Goal: Information Seeking & Learning: Learn about a topic

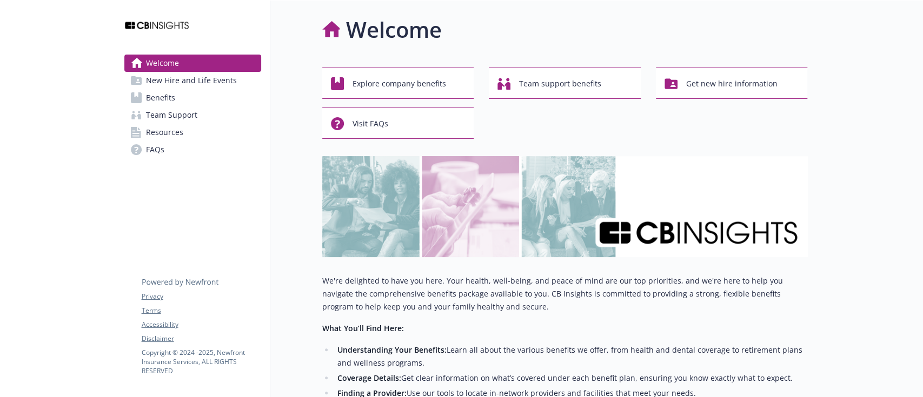
scroll to position [253, 0]
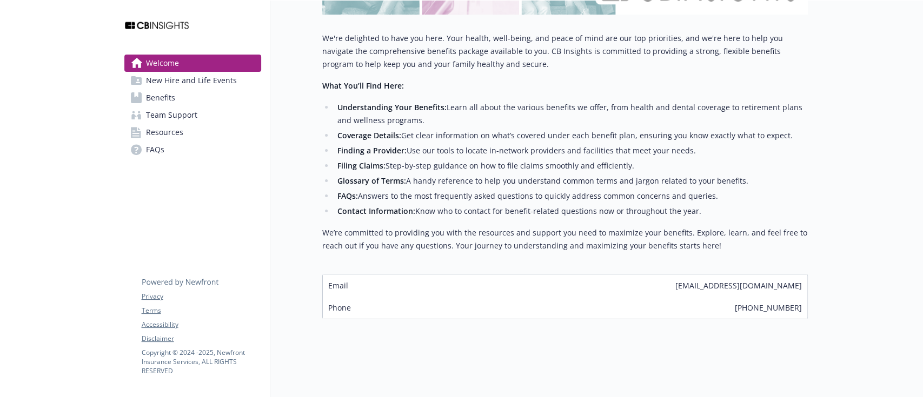
click at [214, 102] on link "Benefits" at bounding box center [192, 97] width 137 height 17
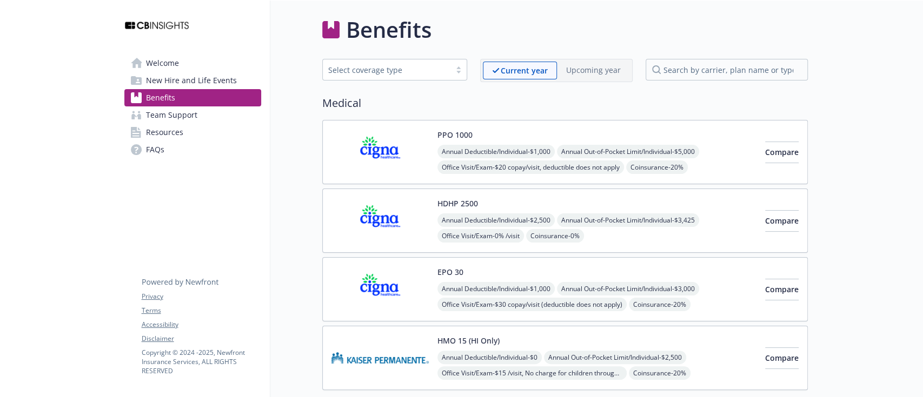
click at [381, 152] on img at bounding box center [379, 152] width 97 height 46
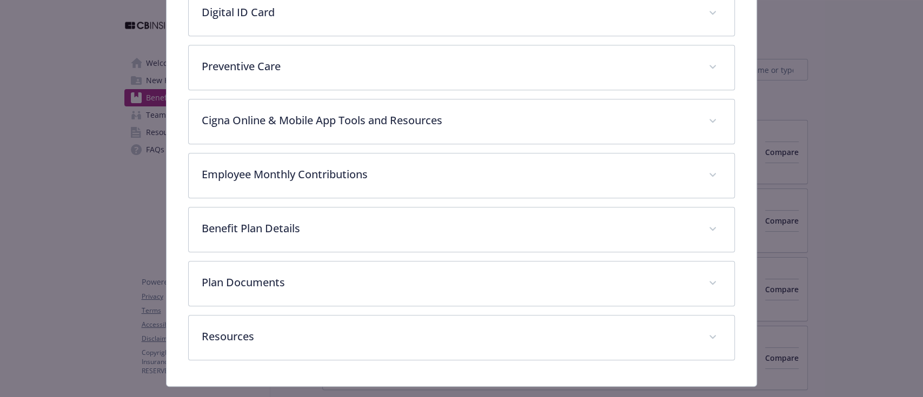
scroll to position [371, 0]
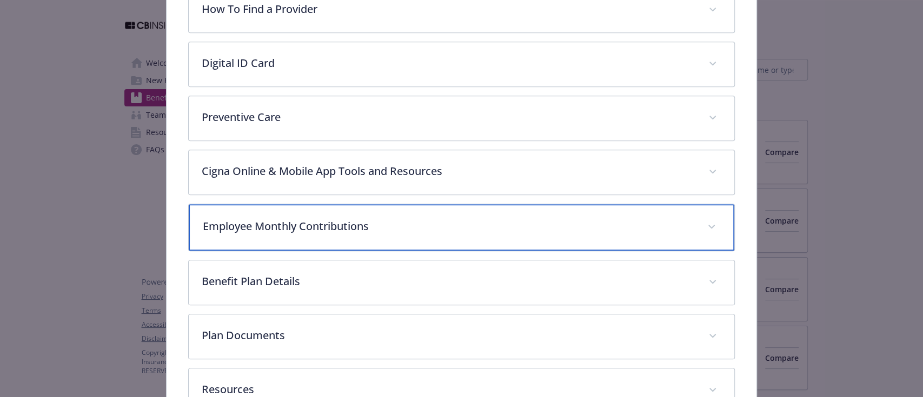
click at [333, 231] on div "Employee Monthly Contributions" at bounding box center [461, 227] width 545 height 46
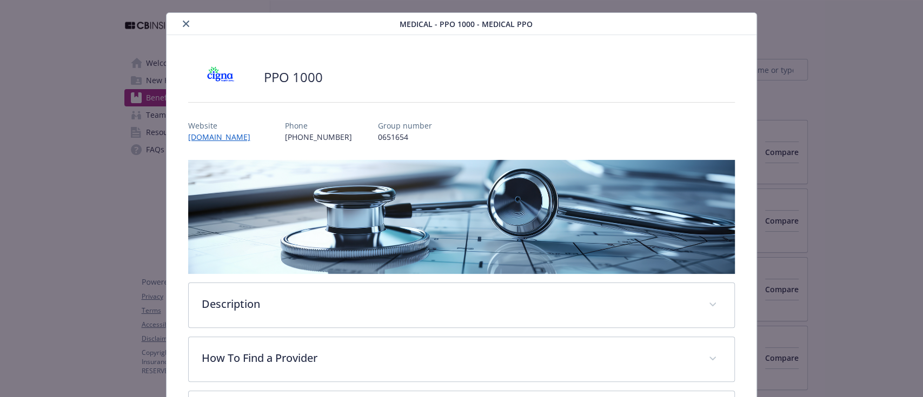
scroll to position [0, 0]
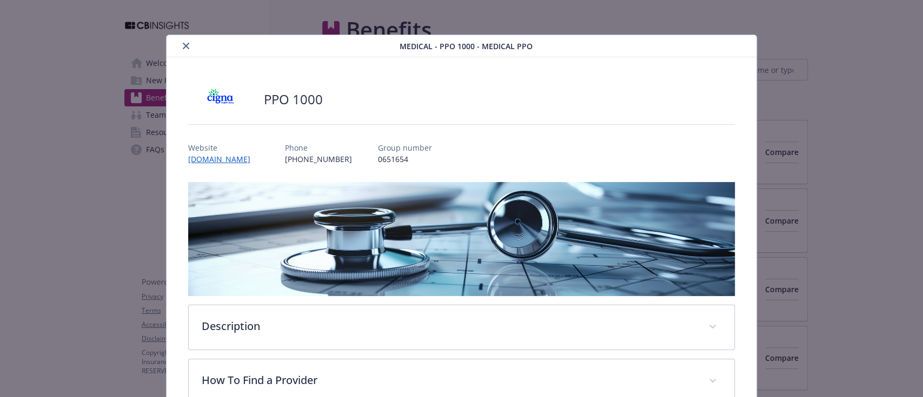
drag, startPoint x: 179, startPoint y: 41, endPoint x: 198, endPoint y: 61, distance: 27.5
click at [179, 41] on button "close" at bounding box center [185, 45] width 13 height 13
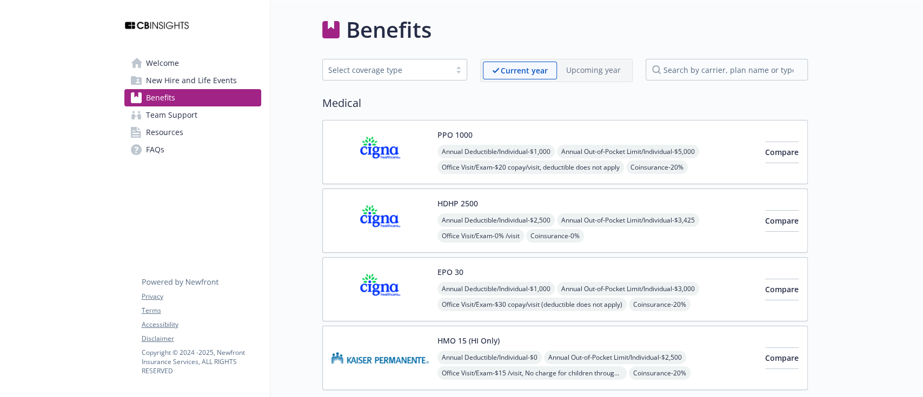
click at [395, 221] on img at bounding box center [379, 221] width 97 height 46
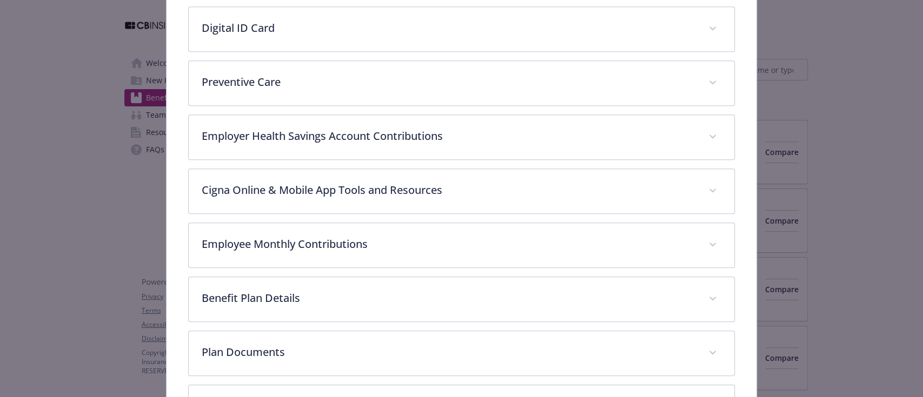
scroll to position [464, 0]
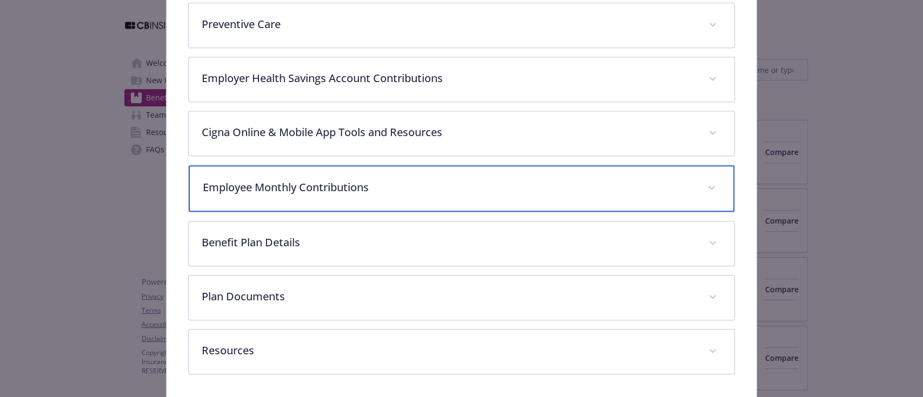
click at [293, 183] on p "Employee Monthly Contributions" at bounding box center [448, 187] width 491 height 16
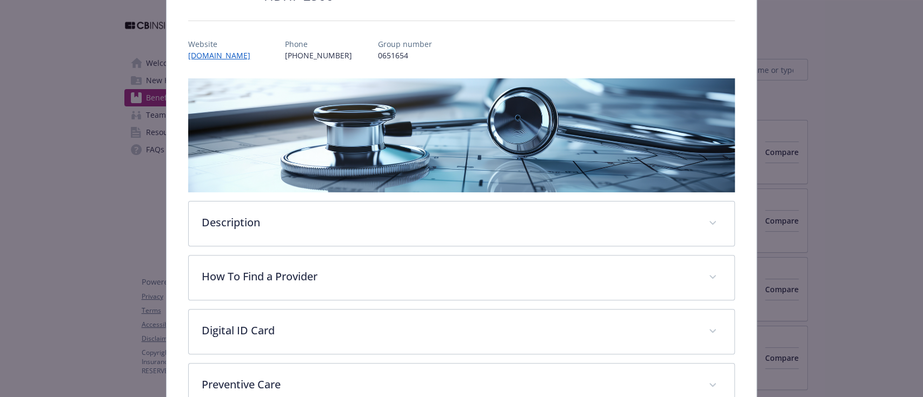
scroll to position [0, 0]
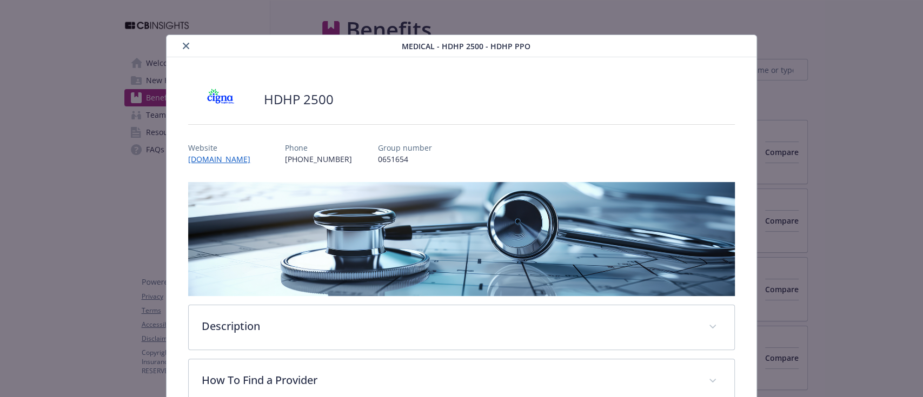
click at [183, 49] on icon "close" at bounding box center [186, 46] width 6 height 6
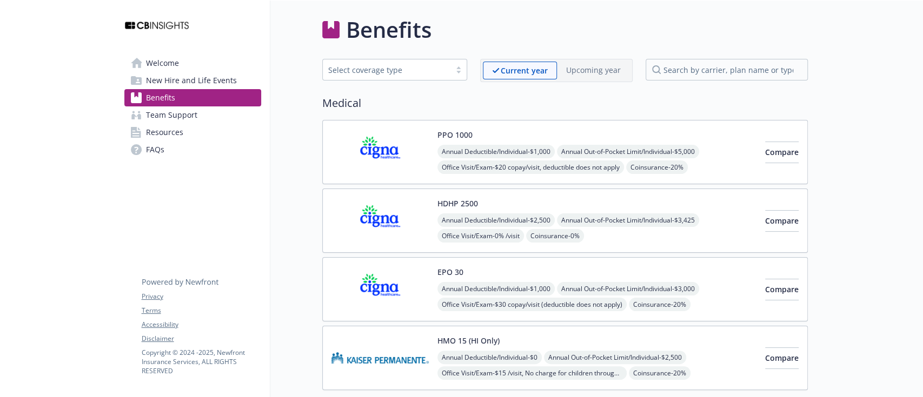
click at [388, 278] on img at bounding box center [379, 289] width 97 height 46
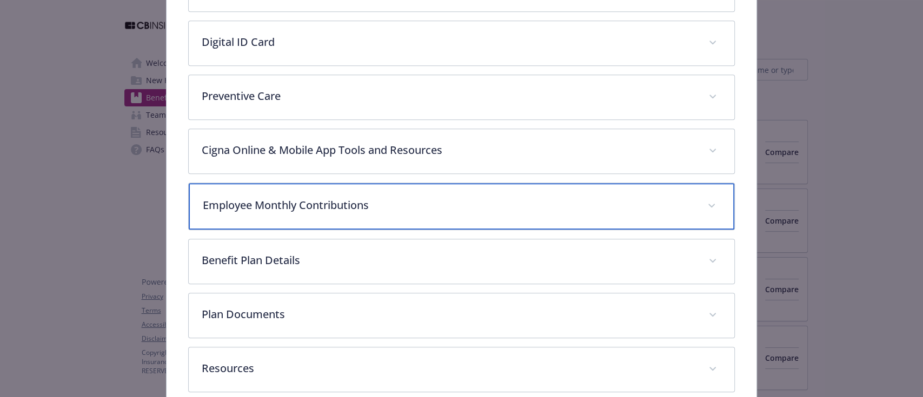
click at [322, 216] on div "Employee Monthly Contributions" at bounding box center [461, 206] width 545 height 46
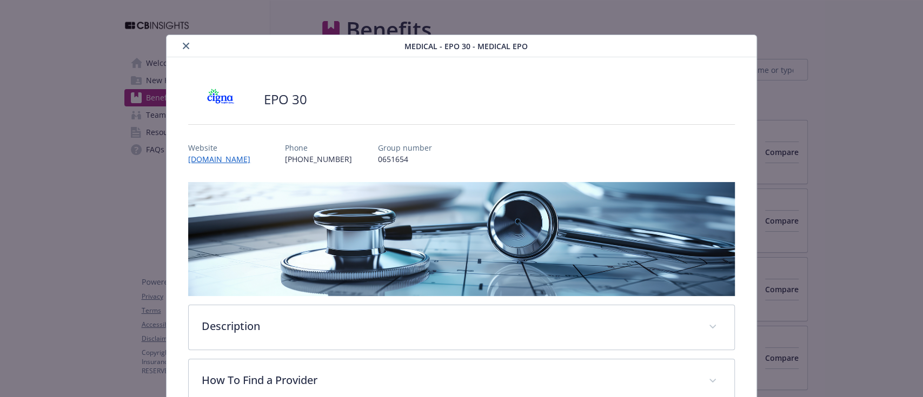
click at [183, 44] on icon "close" at bounding box center [186, 46] width 6 height 6
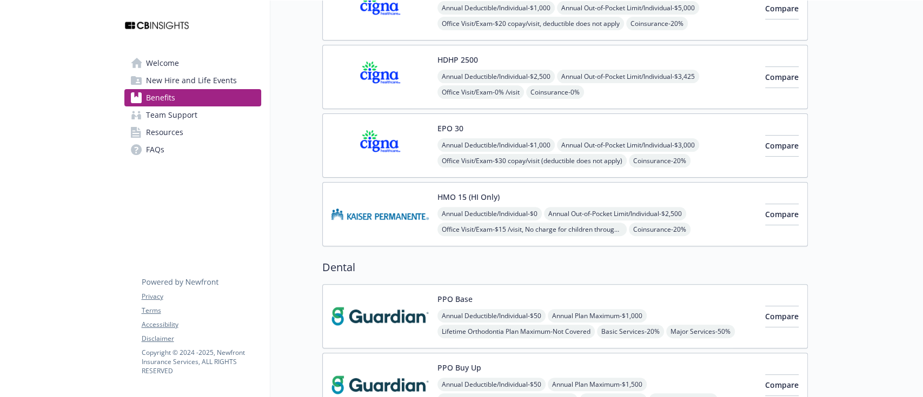
click at [368, 222] on img at bounding box center [379, 214] width 97 height 46
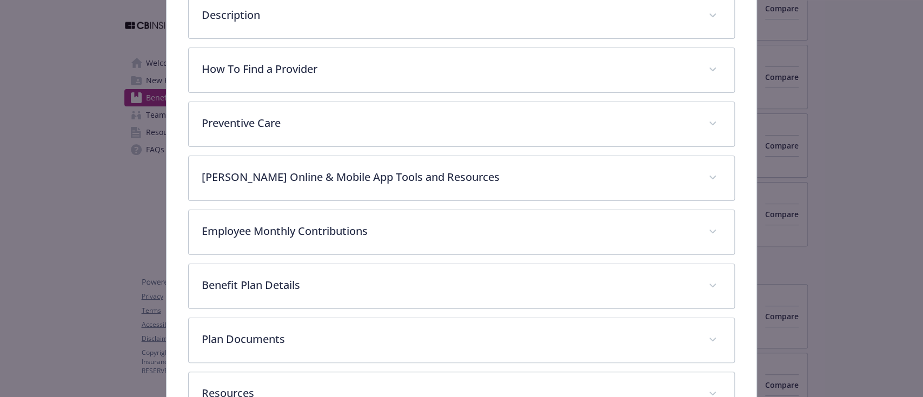
scroll to position [320, 0]
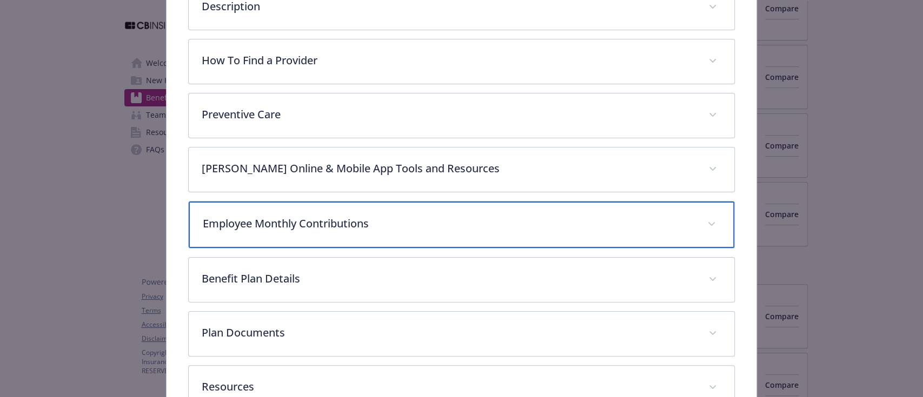
click at [333, 225] on p "Employee Monthly Contributions" at bounding box center [448, 224] width 491 height 16
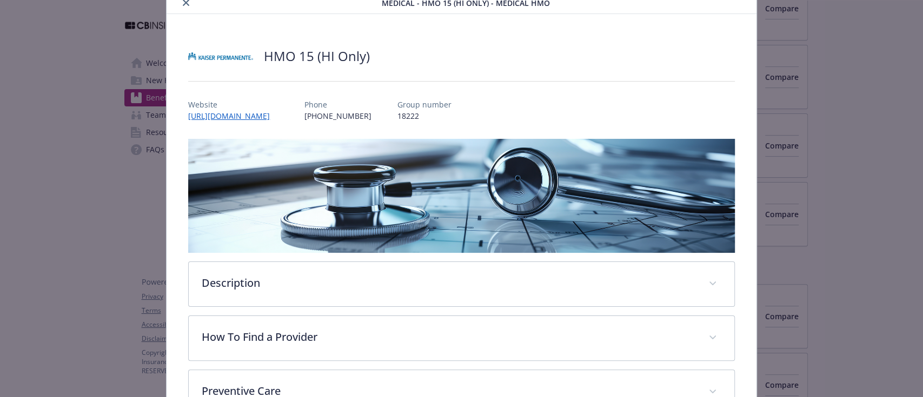
scroll to position [0, 0]
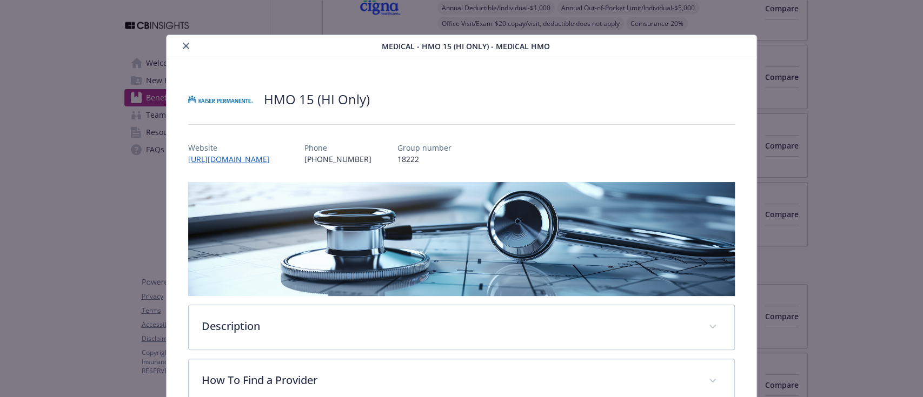
drag, startPoint x: 187, startPoint y: 45, endPoint x: 231, endPoint y: 95, distance: 66.2
click at [187, 45] on button "close" at bounding box center [185, 45] width 13 height 13
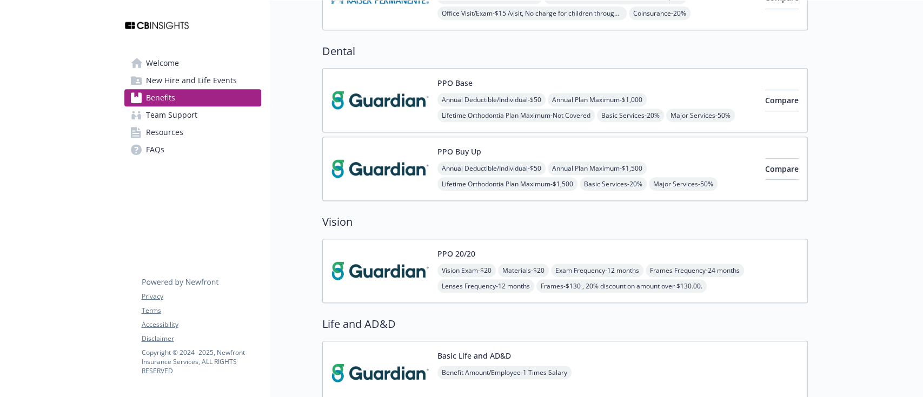
click at [363, 87] on img at bounding box center [379, 100] width 97 height 46
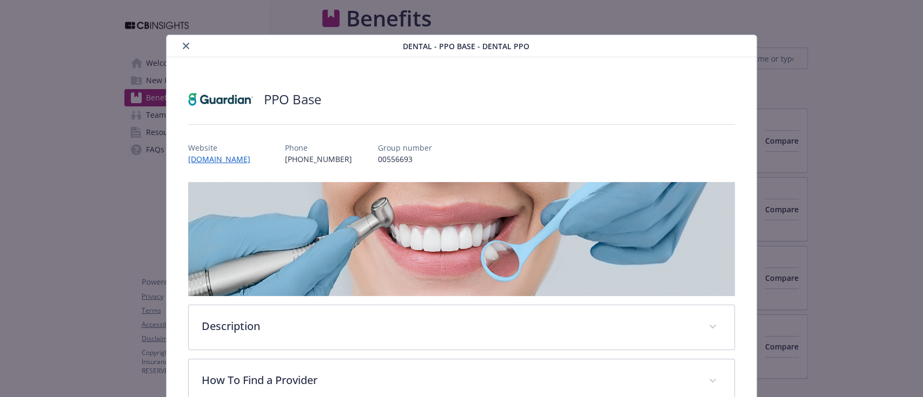
scroll to position [360, 0]
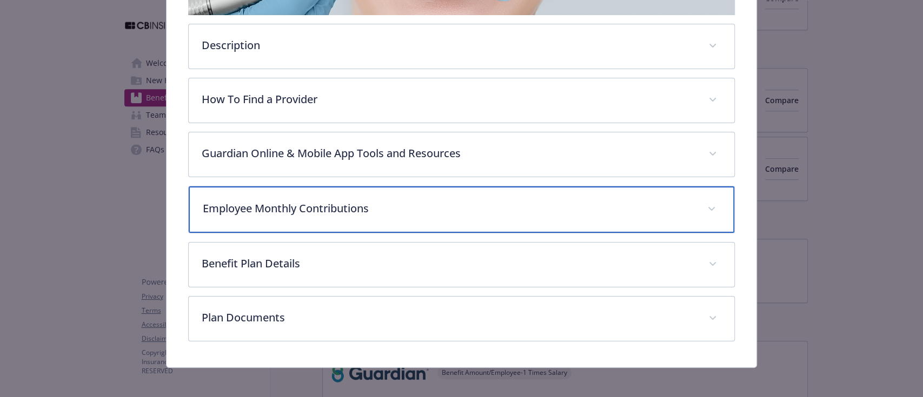
click at [304, 202] on p "Employee Monthly Contributions" at bounding box center [448, 209] width 491 height 16
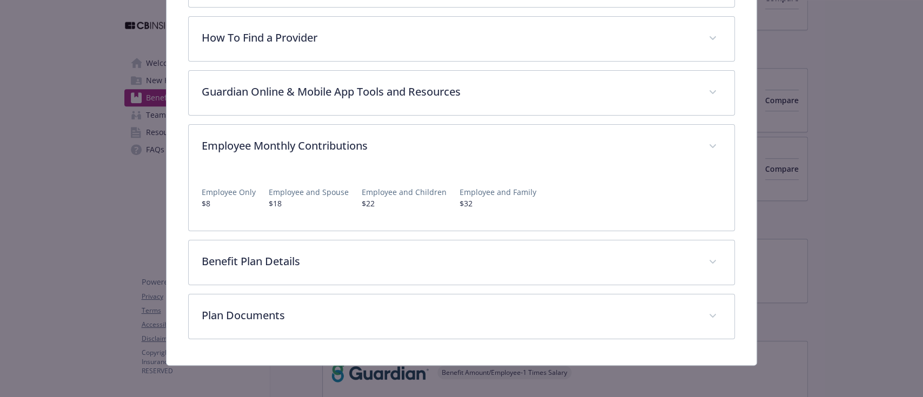
scroll to position [0, 0]
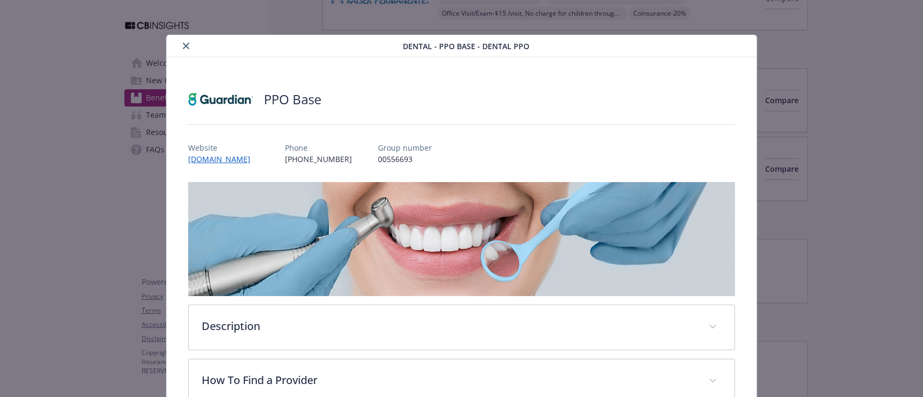
click at [184, 42] on button "close" at bounding box center [185, 45] width 13 height 13
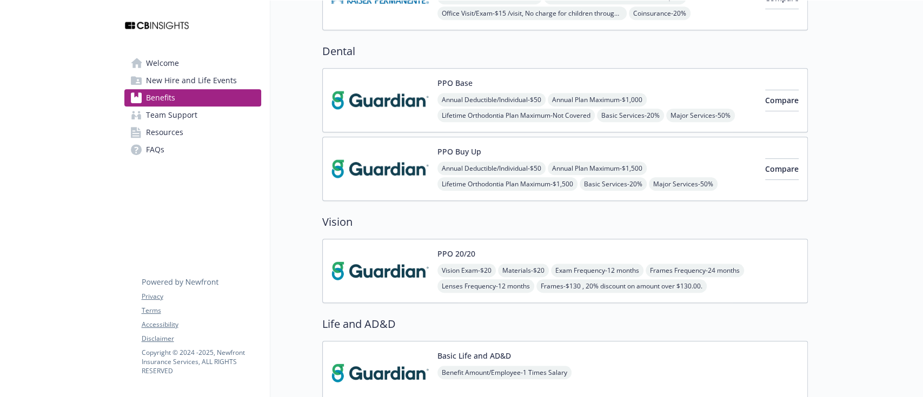
click at [398, 173] on img at bounding box center [379, 169] width 97 height 46
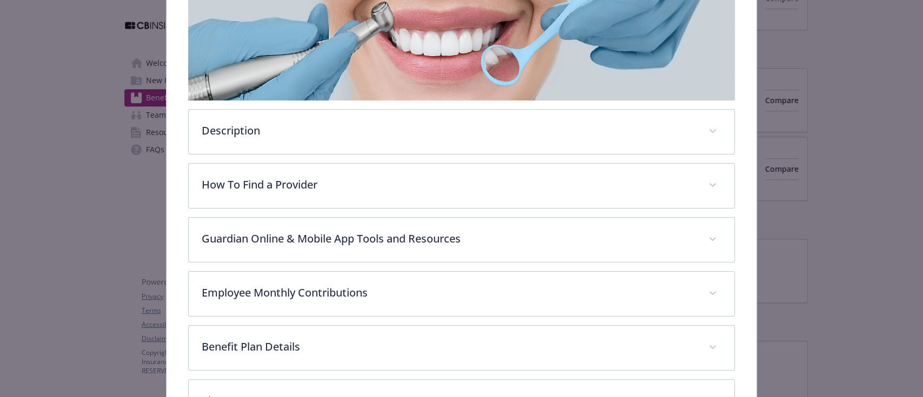
scroll to position [248, 0]
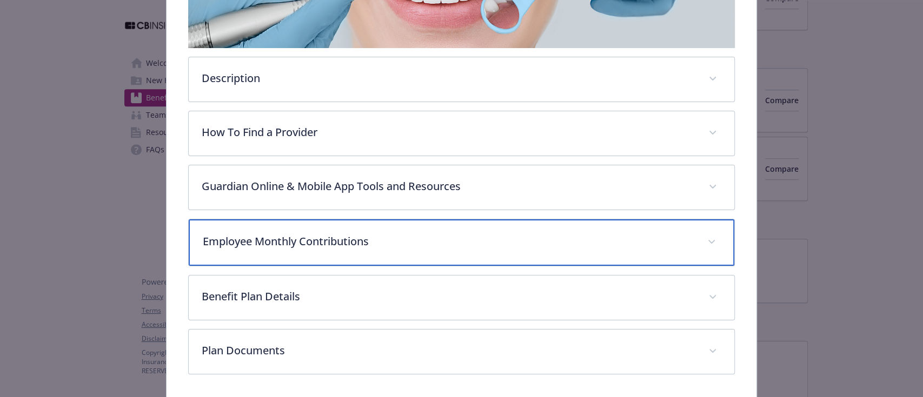
click at [321, 248] on div "Employee Monthly Contributions" at bounding box center [461, 242] width 545 height 46
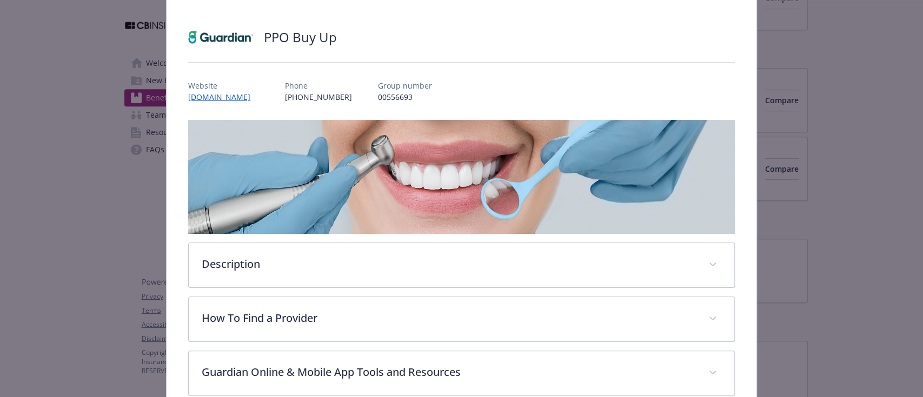
scroll to position [0, 0]
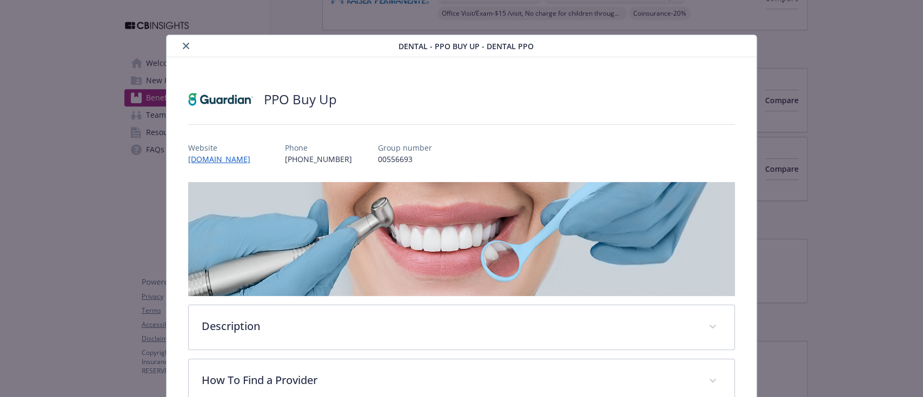
click at [183, 43] on icon "close" at bounding box center [186, 46] width 6 height 6
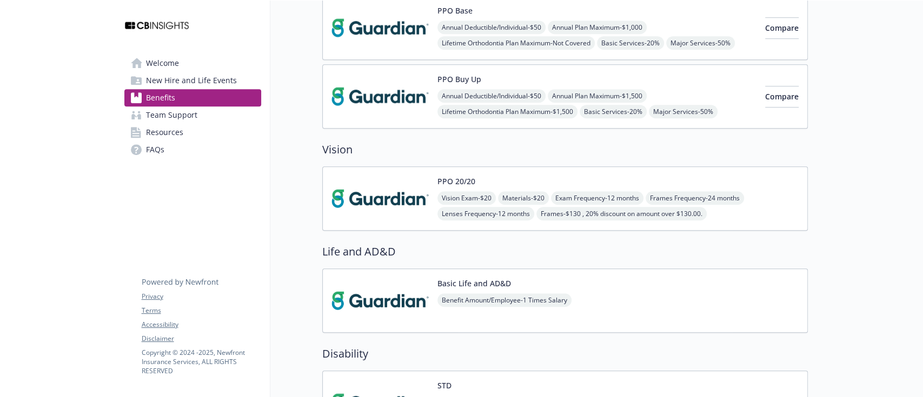
click at [380, 288] on img at bounding box center [379, 301] width 97 height 46
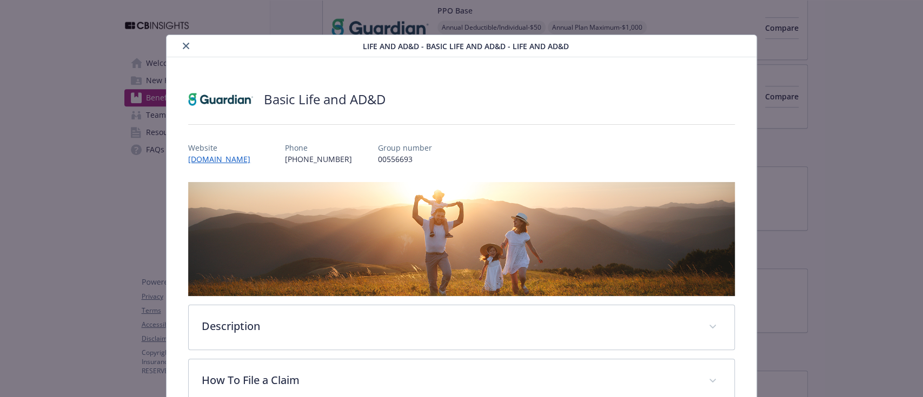
scroll to position [32, 0]
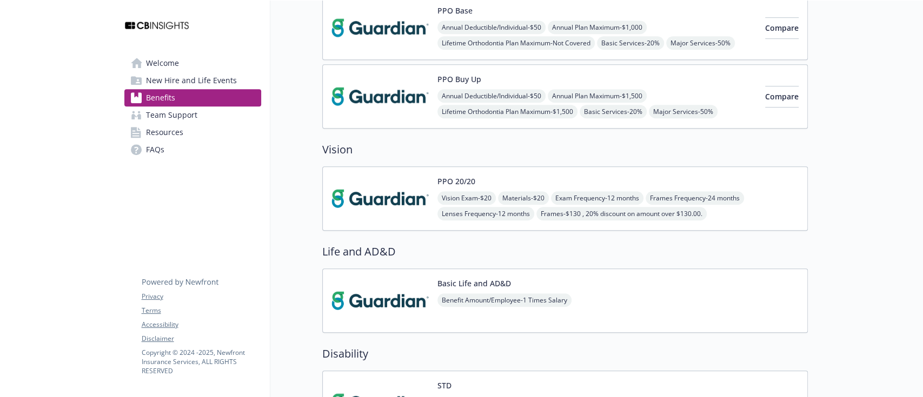
click at [373, 198] on img at bounding box center [379, 199] width 97 height 46
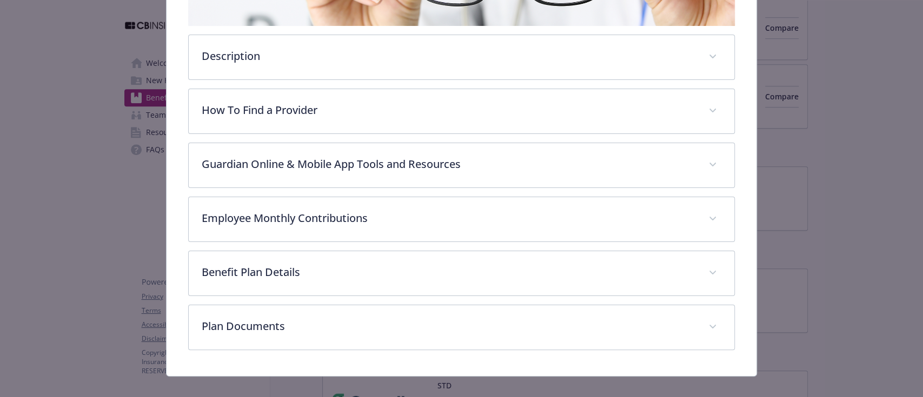
scroll to position [281, 0]
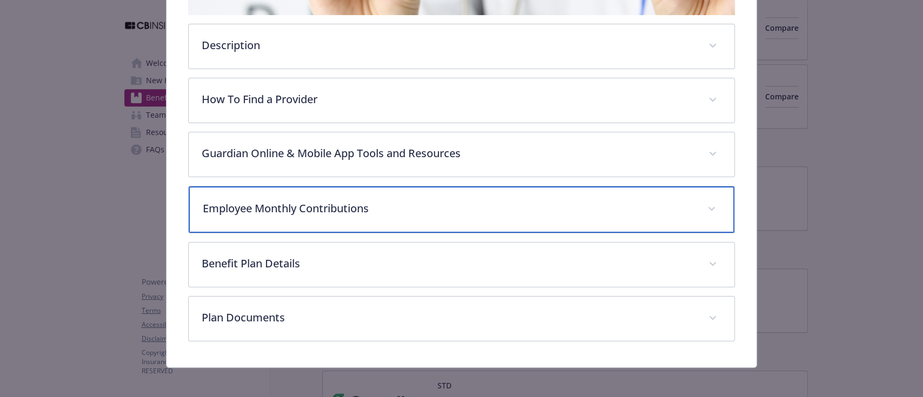
click at [293, 191] on div "Employee Monthly Contributions" at bounding box center [461, 209] width 545 height 46
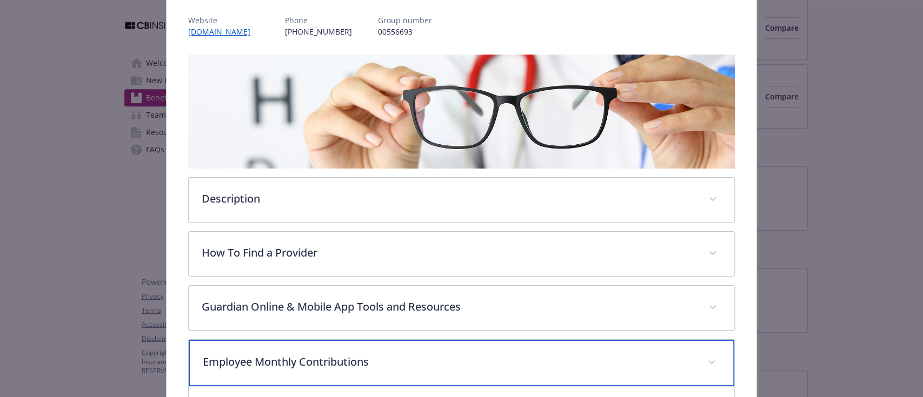
scroll to position [0, 0]
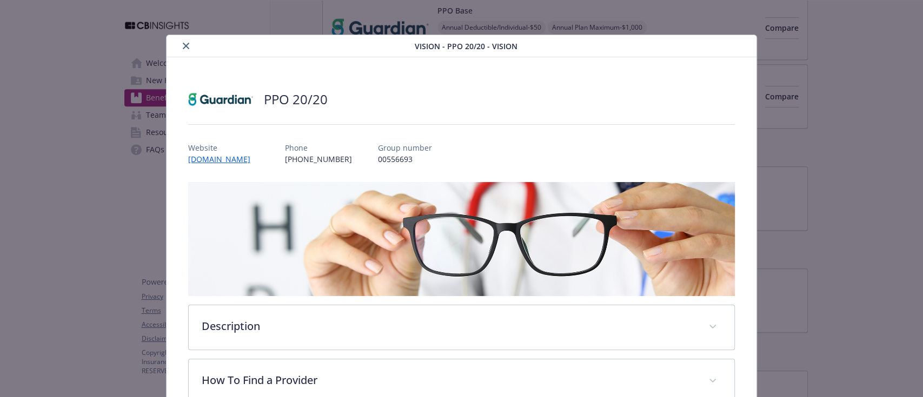
click at [183, 47] on icon "close" at bounding box center [186, 46] width 6 height 6
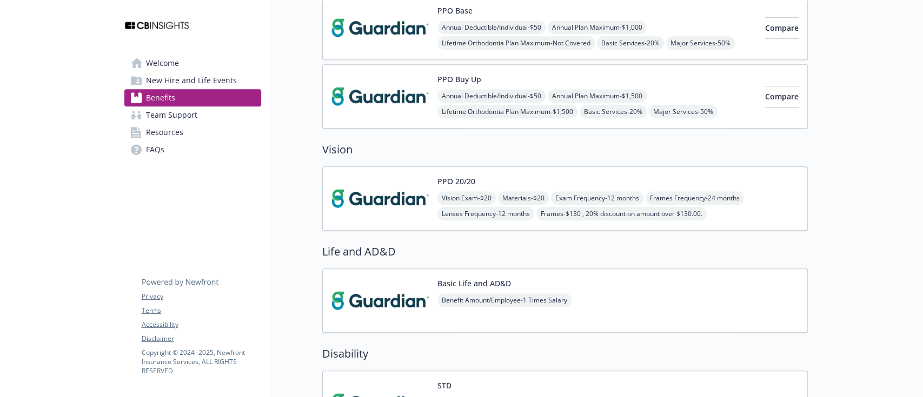
drag, startPoint x: 78, startPoint y: 133, endPoint x: 236, endPoint y: 199, distance: 171.2
click at [78, 133] on div at bounding box center [58, 348] width 116 height 1561
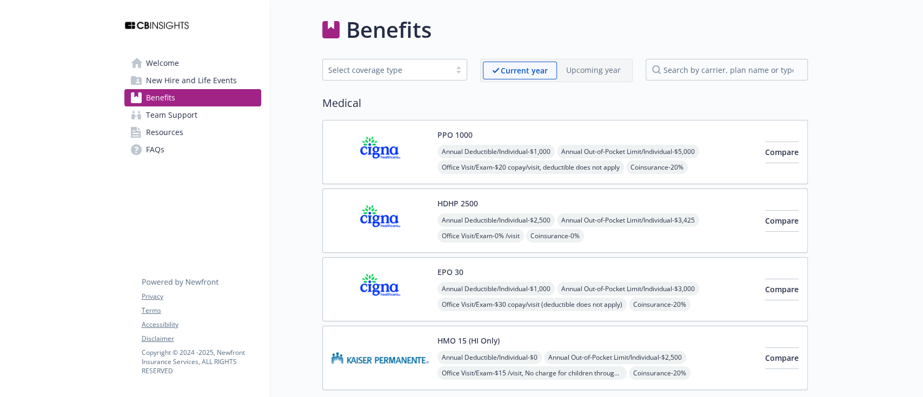
scroll to position [72, 0]
